Goal: Task Accomplishment & Management: Use online tool/utility

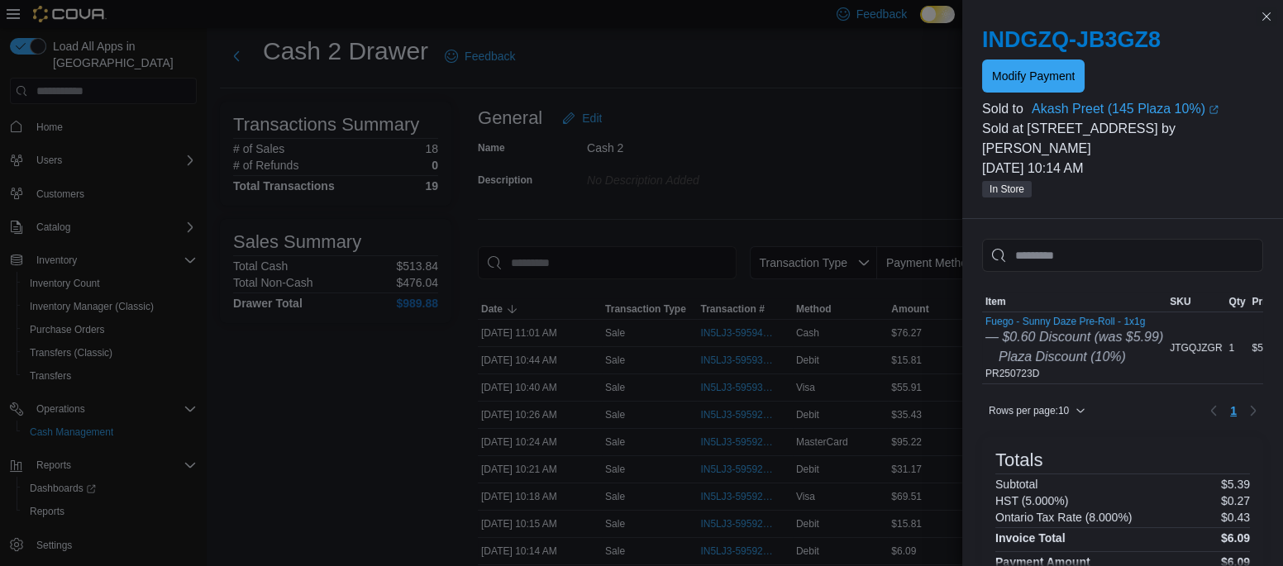
scroll to position [36, 0]
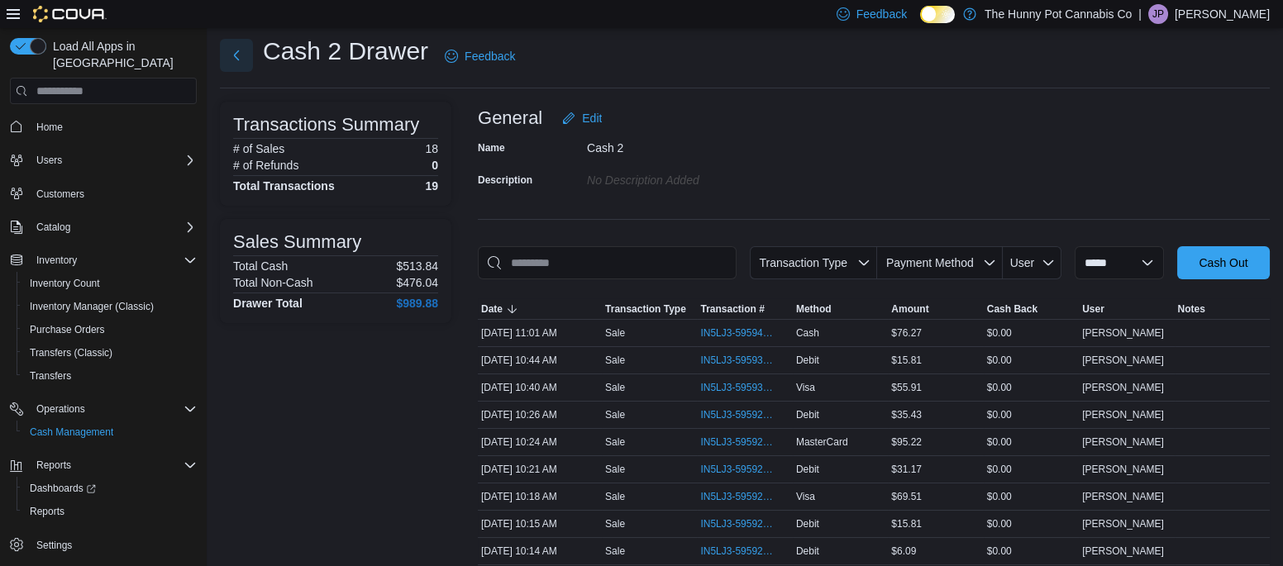
click at [239, 56] on button "Next" at bounding box center [236, 55] width 33 height 33
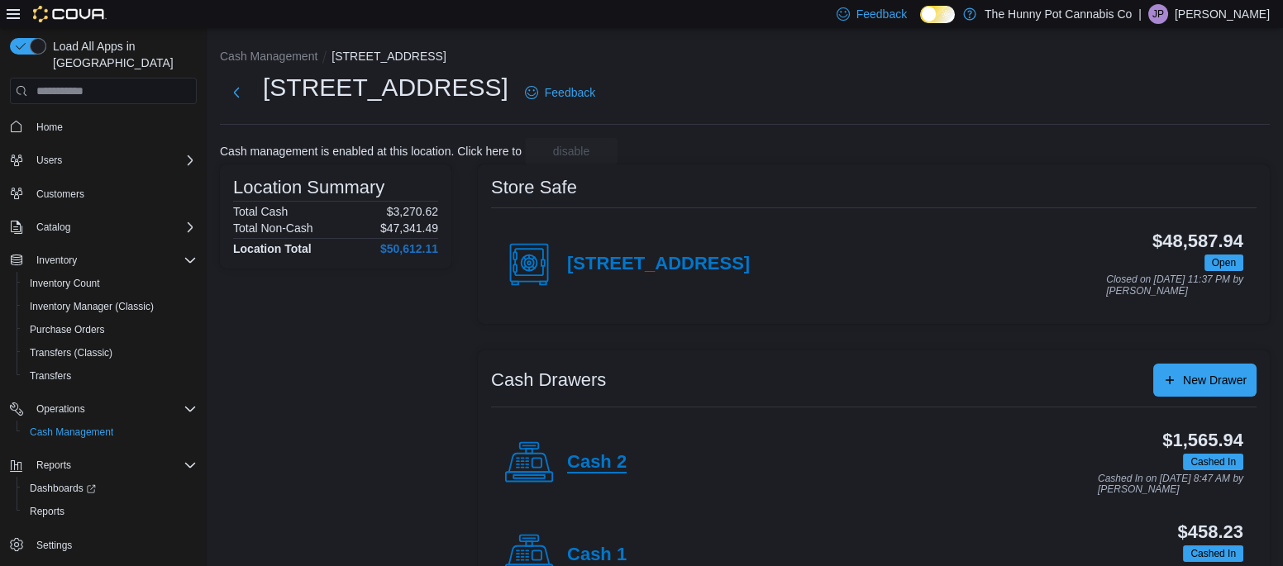
click at [590, 457] on h4 "Cash 2" at bounding box center [597, 462] width 60 height 21
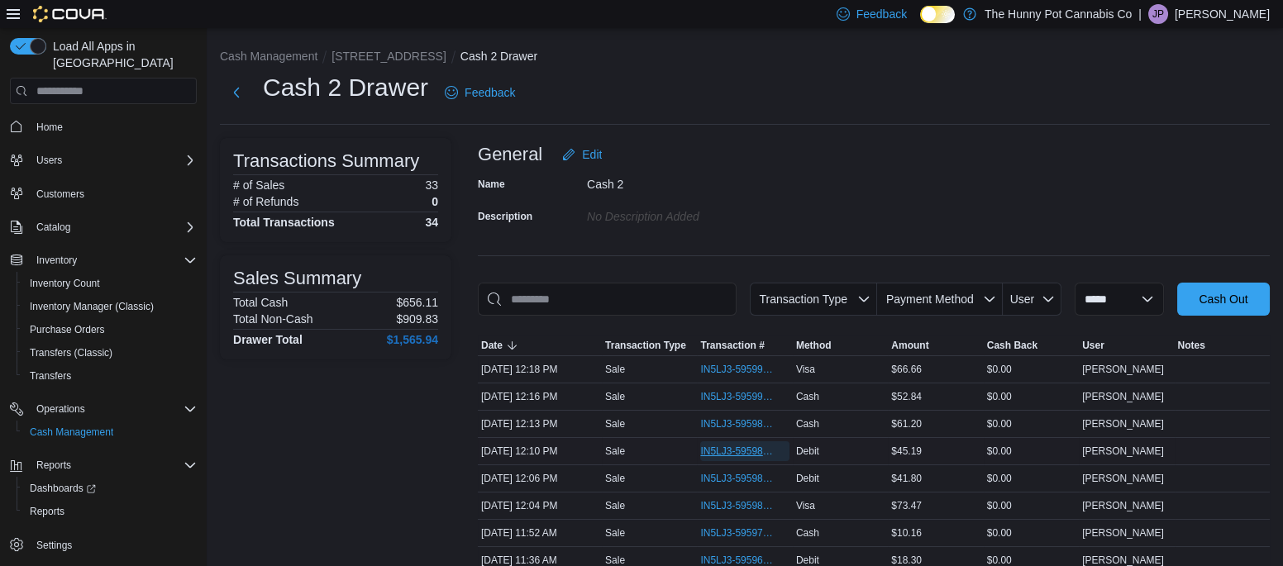
click at [733, 453] on span "IN5LJ3-5959872" at bounding box center [736, 451] width 72 height 13
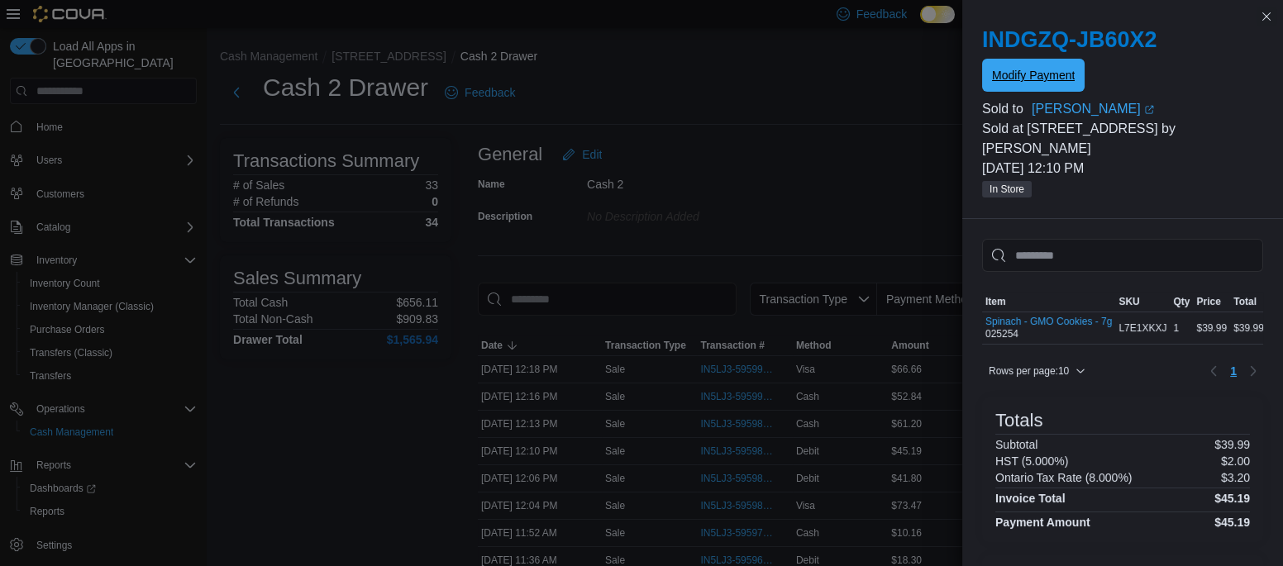
click at [1034, 79] on span "Modify Payment" at bounding box center [1033, 75] width 83 height 17
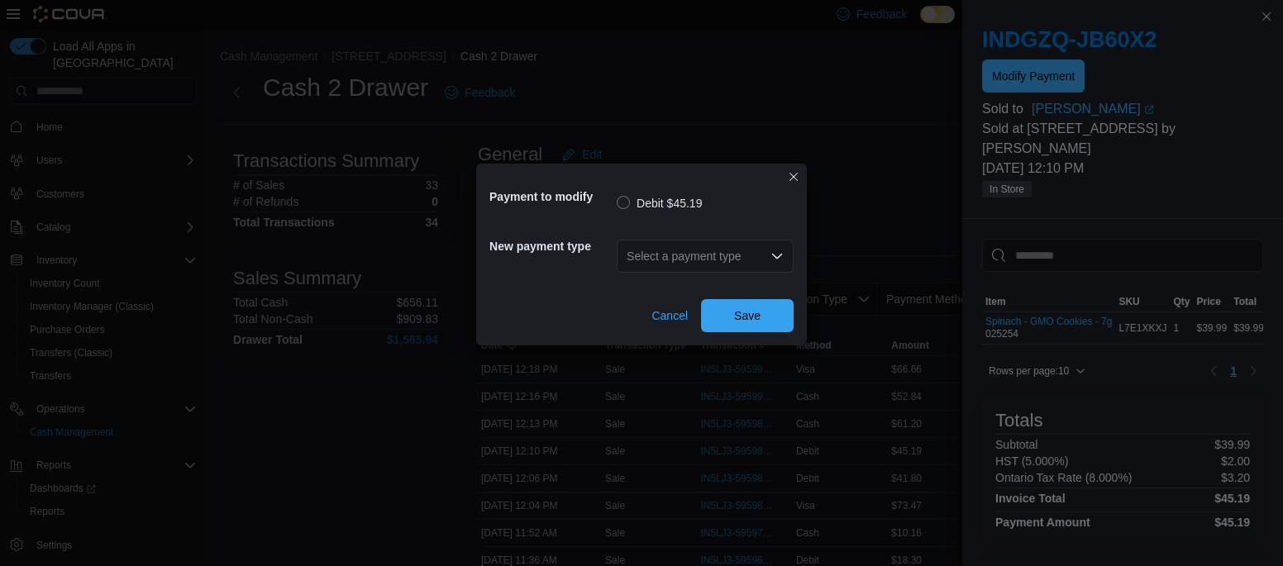
click at [652, 254] on div "Select a payment type" at bounding box center [705, 256] width 177 height 33
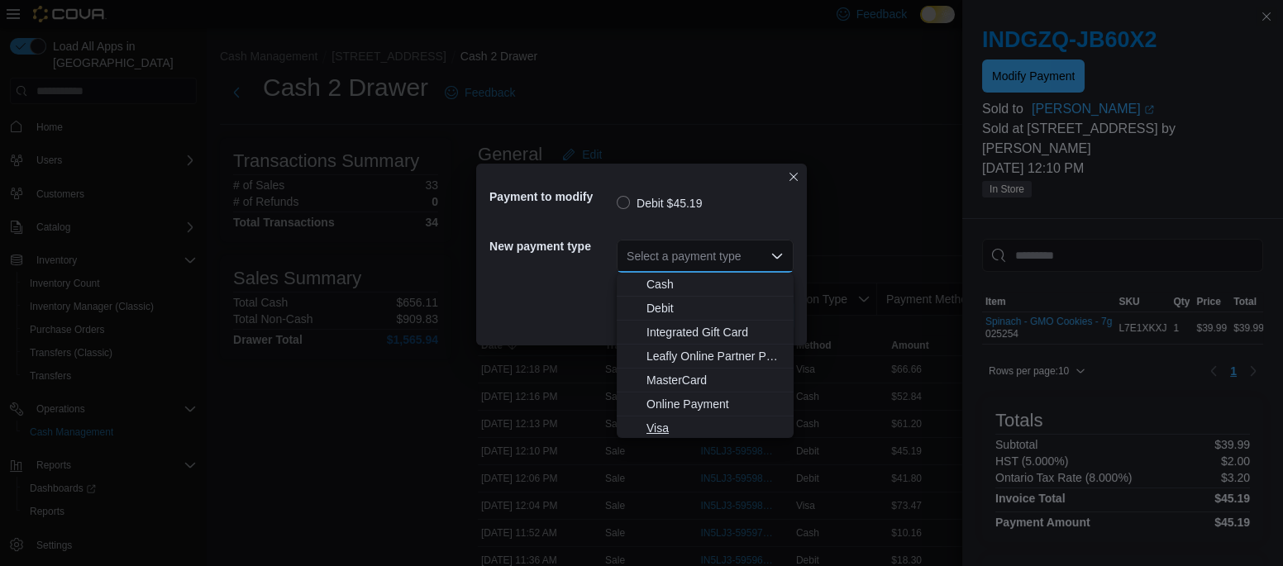
click at [657, 428] on span "Visa" at bounding box center [715, 428] width 137 height 17
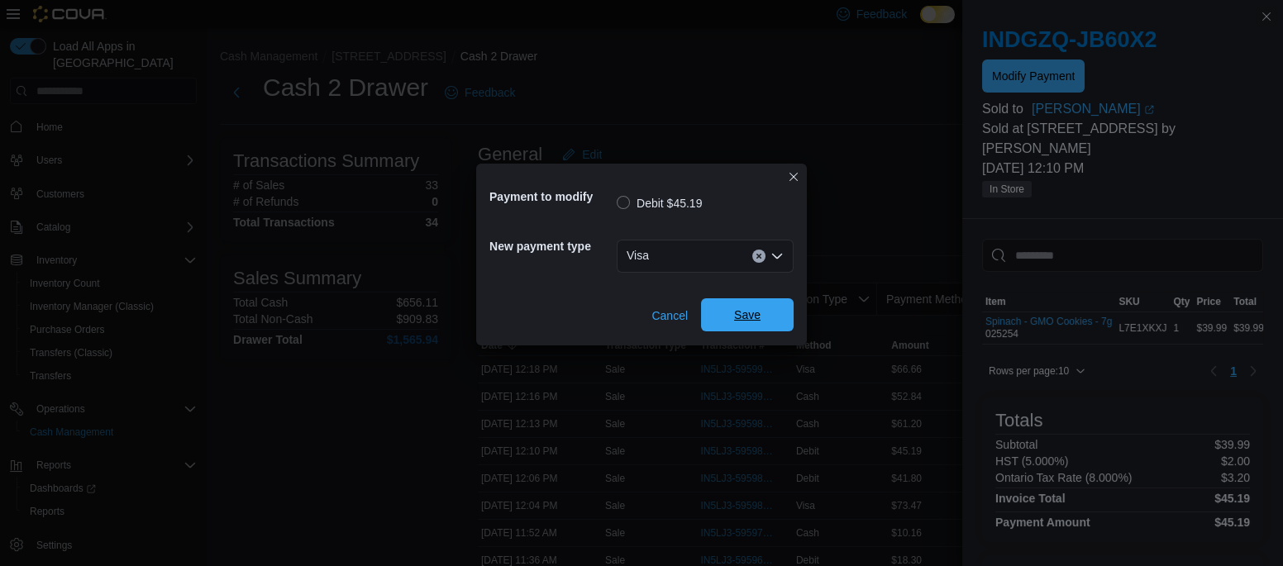
click at [757, 303] on span "Save" at bounding box center [747, 314] width 73 height 33
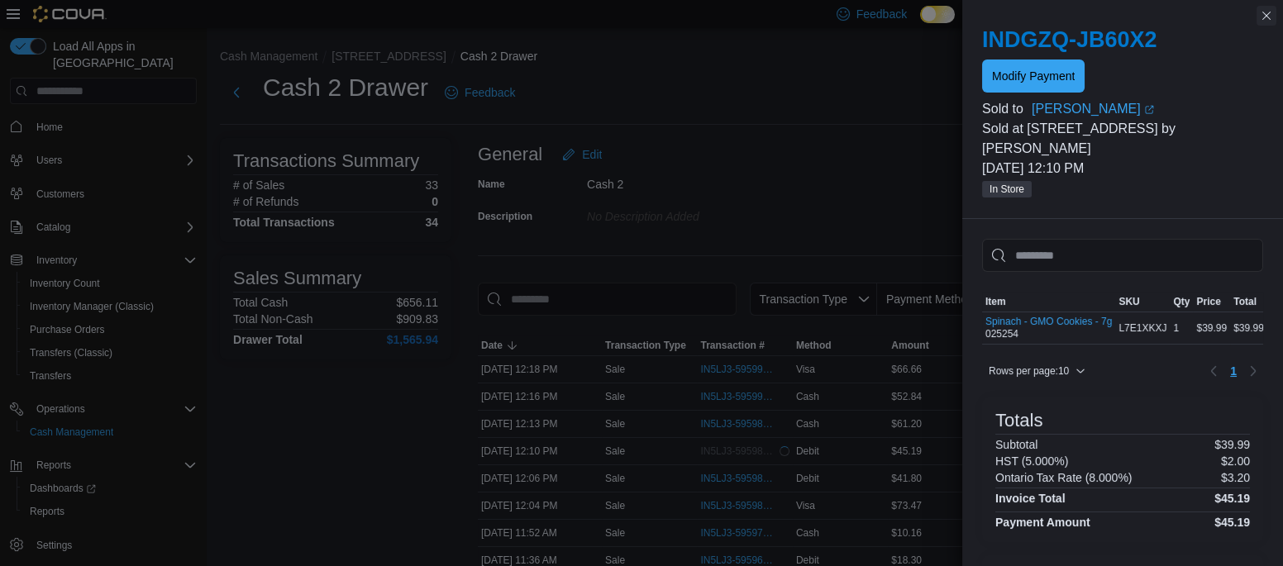
click at [1262, 17] on button "Close this dialog" at bounding box center [1267, 16] width 20 height 20
